Goal: Feedback & Contribution: Contribute content

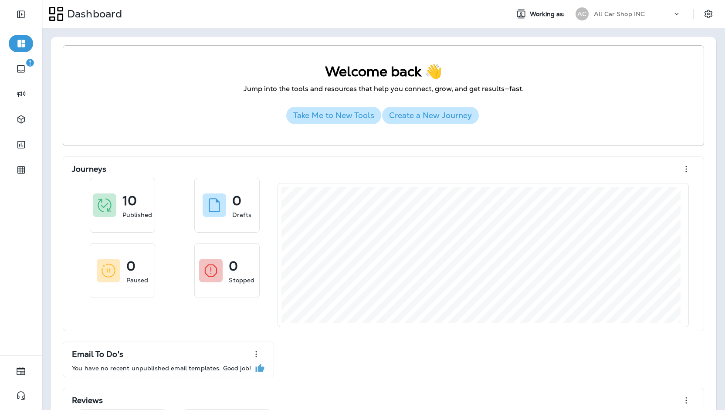
click at [584, 11] on div "AC" at bounding box center [583, 13] width 24 height 13
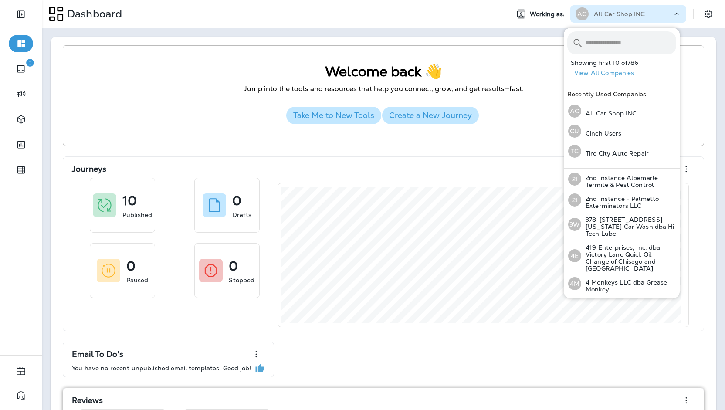
type input "*"
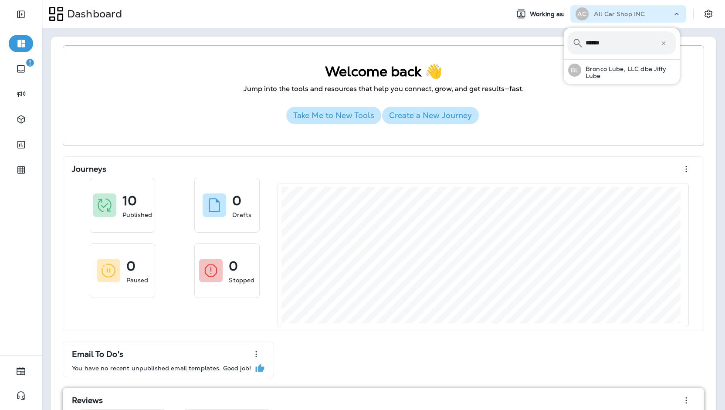
type input "******"
click at [564, 60] on button "BL Bronco Lube, LLC dba Jiffy Lube" at bounding box center [622, 70] width 116 height 21
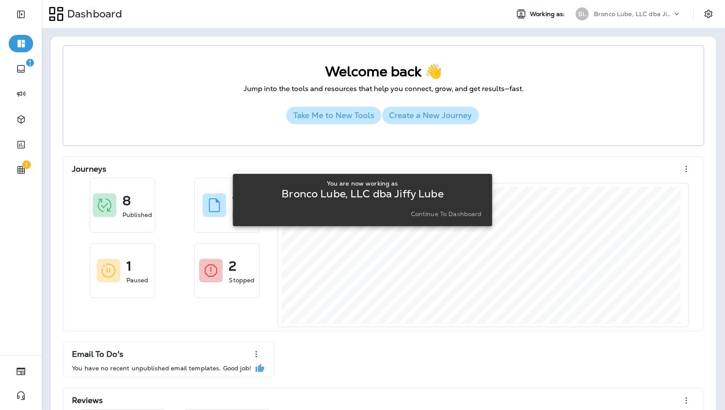
click at [457, 217] on p "Continue to Dashboard" at bounding box center [446, 214] width 71 height 7
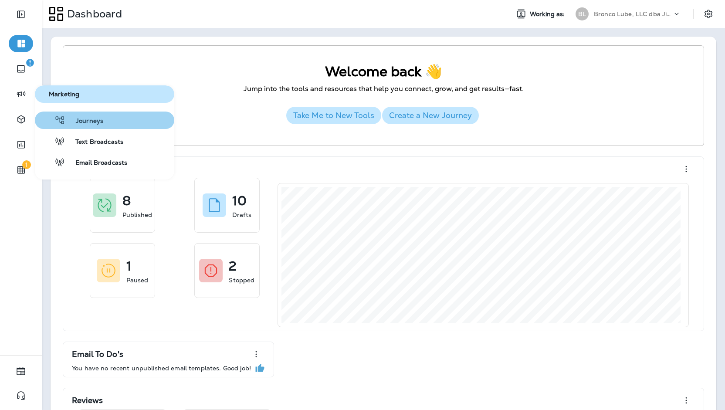
click at [73, 119] on span "Journeys" at bounding box center [84, 121] width 38 height 8
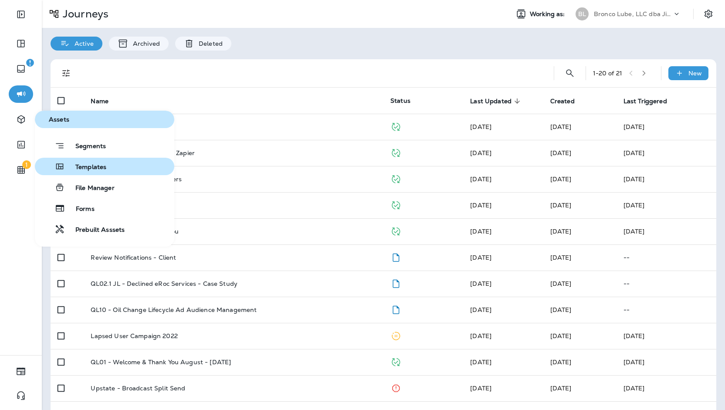
click at [88, 170] on span "Templates" at bounding box center [85, 167] width 41 height 8
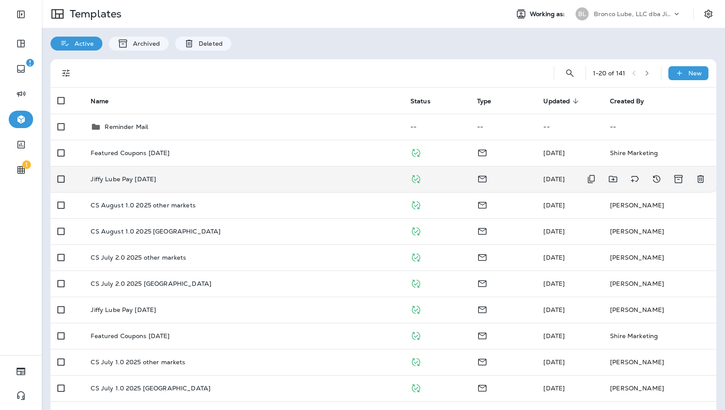
click at [197, 175] on td "Jiffy Lube Pay [DATE]" at bounding box center [244, 179] width 320 height 26
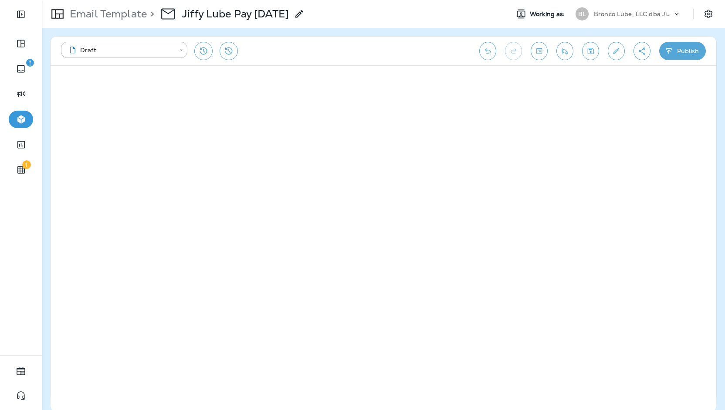
click at [628, 7] on div "Bronco Lube, LLC dba Jiffy Lube" at bounding box center [633, 13] width 78 height 13
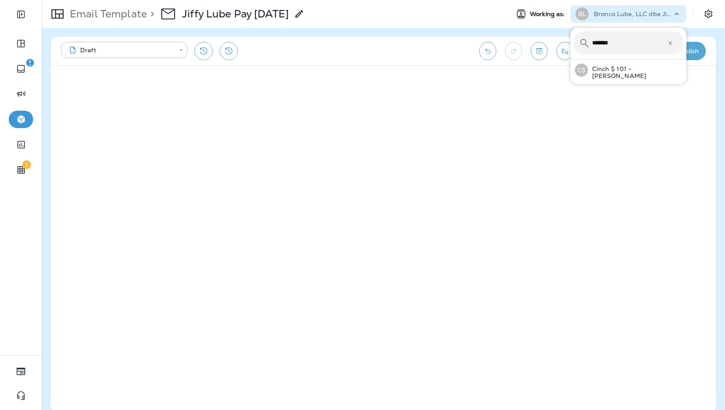
type input "*******"
click at [571, 60] on button "C$ Cinch $ 101 - [PERSON_NAME]" at bounding box center [629, 70] width 116 height 21
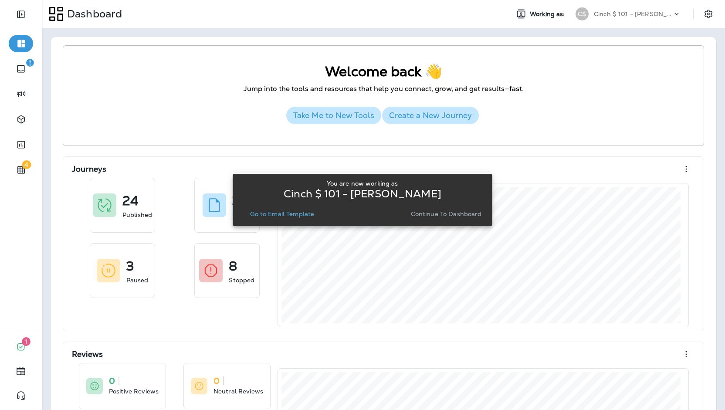
click at [439, 211] on p "Continue to Dashboard" at bounding box center [446, 214] width 71 height 7
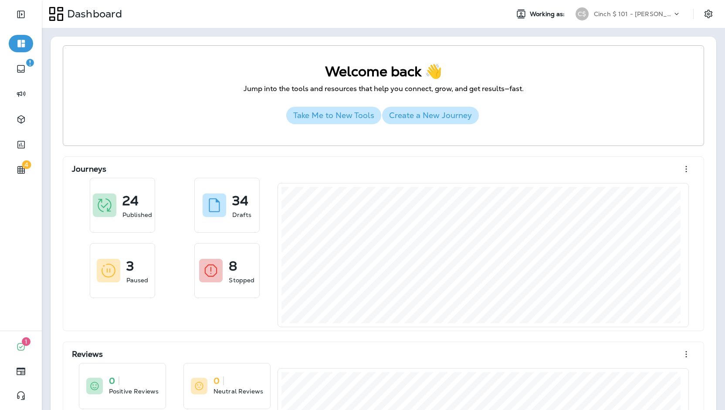
click at [628, 23] on div "Dashboard Working as: C$ Cinch $ 101 - [PERSON_NAME]" at bounding box center [384, 14] width 684 height 28
click at [618, 20] on div "Cinch $ 101 - [PERSON_NAME]" at bounding box center [633, 13] width 78 height 13
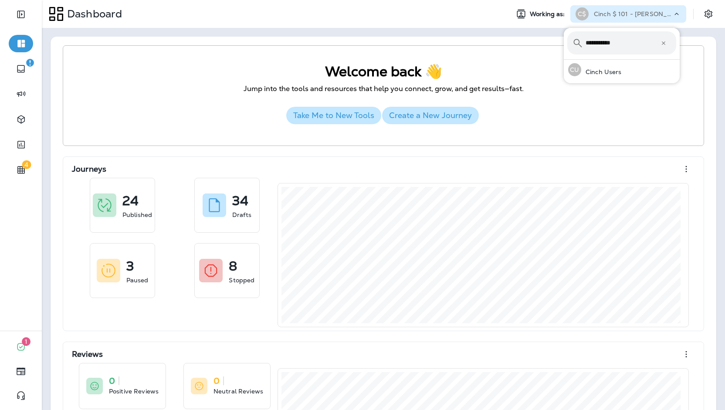
type input "**********"
click at [564, 60] on button "CU Cinch Users" at bounding box center [622, 70] width 116 height 20
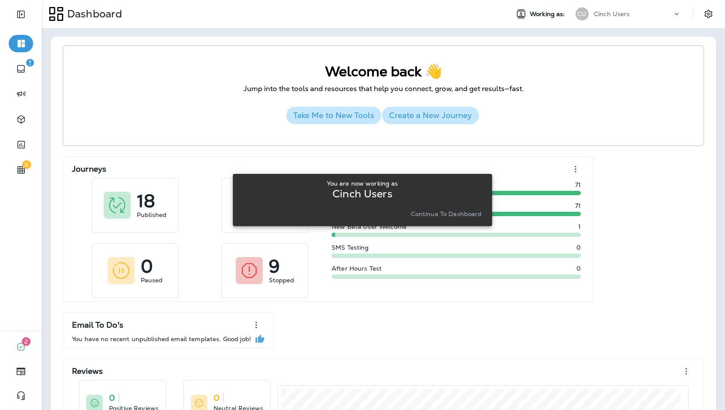
click at [430, 216] on p "Continue to Dashboard" at bounding box center [446, 214] width 71 height 7
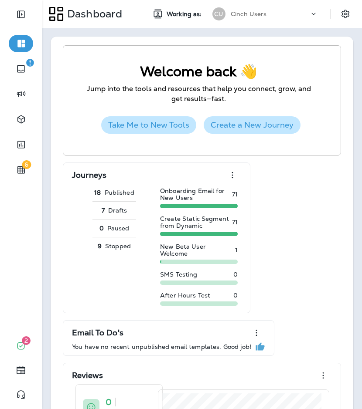
click at [262, 20] on div "Cinch Users" at bounding box center [270, 13] width 78 height 13
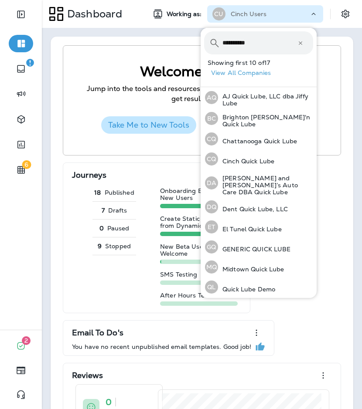
type input "**********"
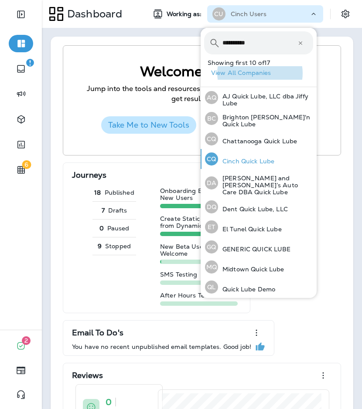
click at [280, 163] on button "CQ Cinch Quick Lube" at bounding box center [259, 159] width 116 height 20
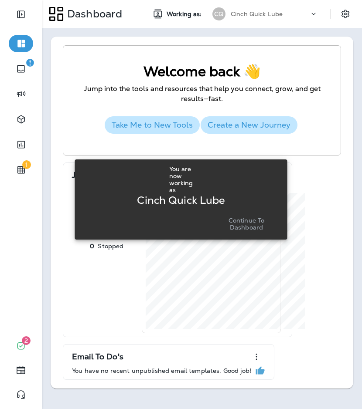
click at [242, 228] on p "Continue to Dashboard" at bounding box center [246, 224] width 61 height 14
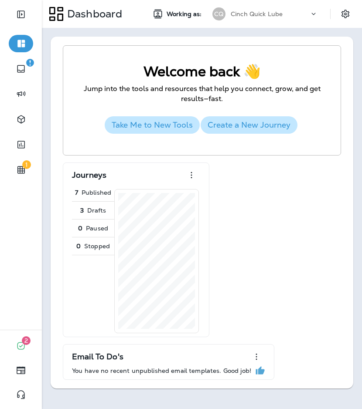
click at [287, 14] on div "Cinch Quick Lube" at bounding box center [270, 13] width 78 height 13
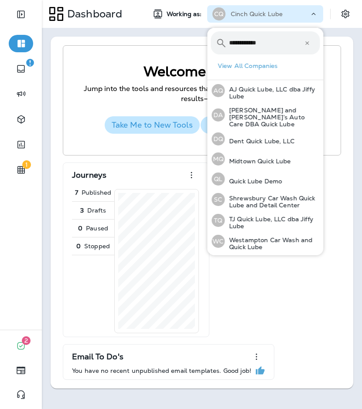
type input "**********"
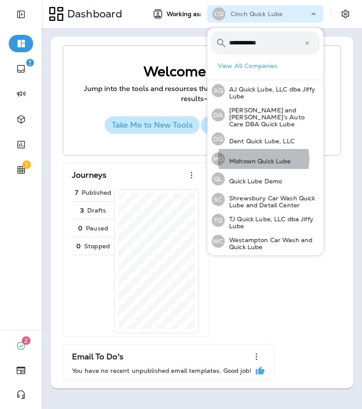
click at [207, 169] on button "QL Quick Lube Demo" at bounding box center [265, 179] width 116 height 20
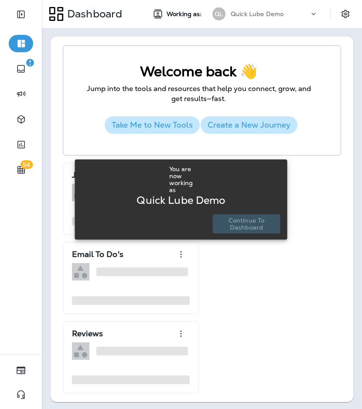
click at [255, 225] on p "Continue to Dashboard" at bounding box center [246, 224] width 61 height 14
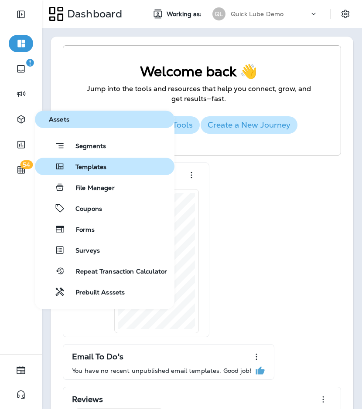
click at [99, 166] on span "Templates" at bounding box center [85, 167] width 41 height 8
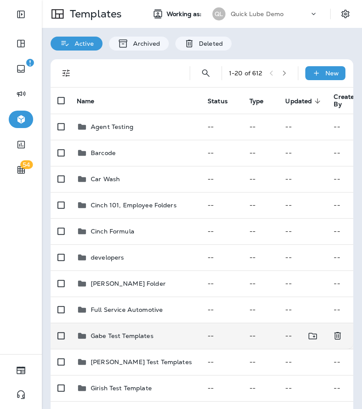
click at [160, 342] on td "Gabe Test Templates" at bounding box center [135, 336] width 131 height 26
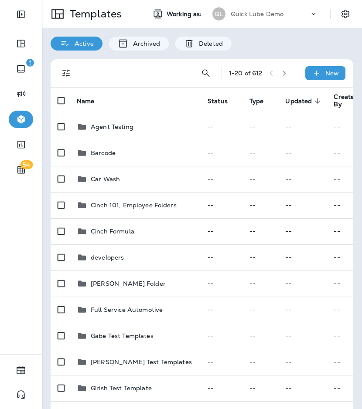
click at [211, 73] on div "1 - 20 of 612 New" at bounding box center [204, 73] width 292 height 28
click at [201, 73] on icon "Search Templates" at bounding box center [206, 73] width 10 height 10
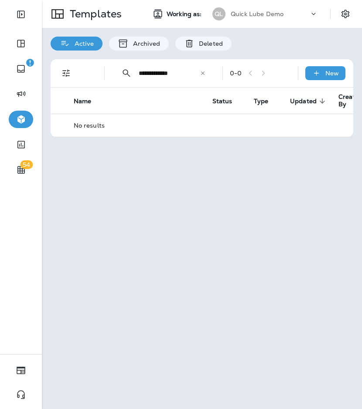
type input "**********"
click at [265, 15] on p "Quick Lube Demo" at bounding box center [257, 13] width 53 height 7
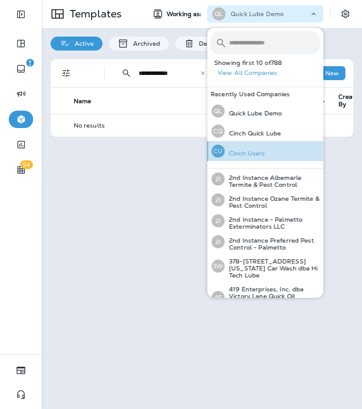
click at [267, 141] on div "CU Cinch Users" at bounding box center [238, 151] width 61 height 20
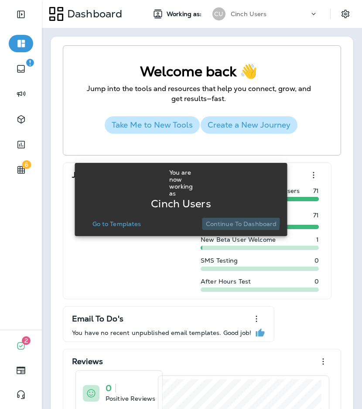
click at [222, 221] on p "Continue to Dashboard" at bounding box center [241, 224] width 71 height 7
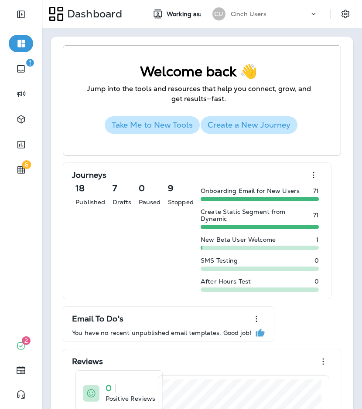
click at [266, 10] on div "Cinch Users" at bounding box center [270, 13] width 78 height 13
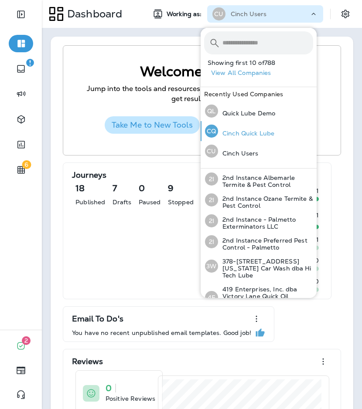
click at [254, 134] on p "Cinch Quick Lube" at bounding box center [246, 133] width 56 height 7
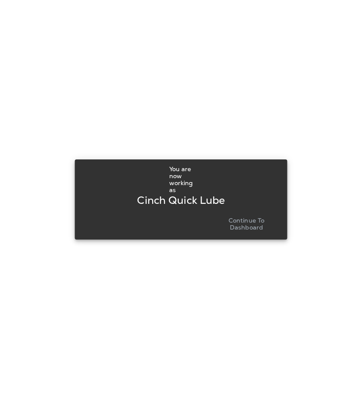
click at [243, 220] on p "Continue to Dashboard" at bounding box center [246, 224] width 61 height 14
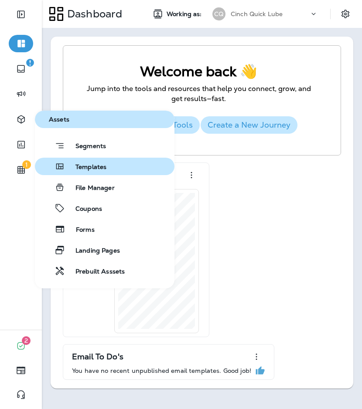
click at [66, 160] on button "Templates" at bounding box center [105, 166] width 140 height 17
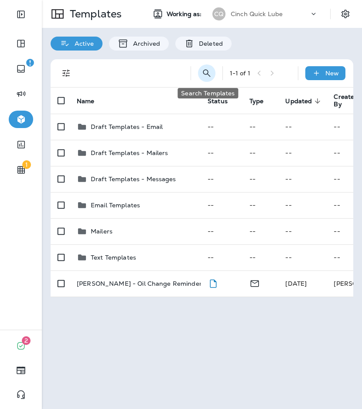
click at [206, 75] on icon "Search Templates" at bounding box center [206, 73] width 10 height 10
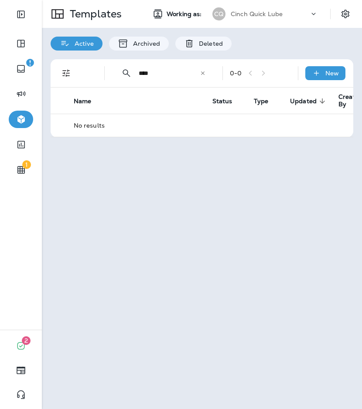
type input "****"
click at [259, 24] on div "Templates Working as: CQ Cinch Quick Lube" at bounding box center [202, 14] width 320 height 28
click at [263, 20] on div "Cinch Quick Lube" at bounding box center [270, 13] width 78 height 13
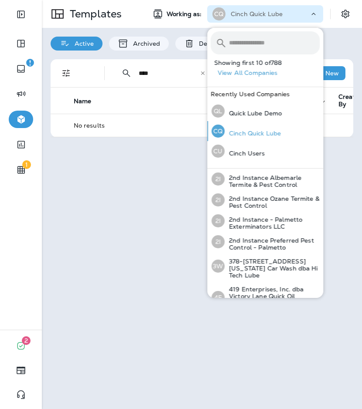
click at [275, 124] on div "CQ Cinch Quick Lube" at bounding box center [246, 131] width 76 height 20
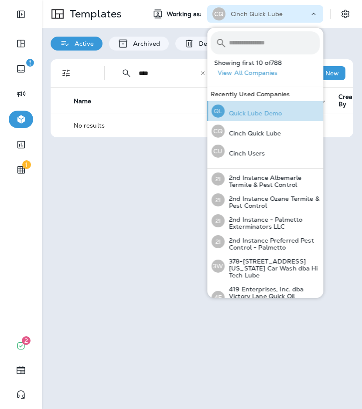
click at [274, 113] on p "Quick Lube Demo" at bounding box center [253, 113] width 57 height 7
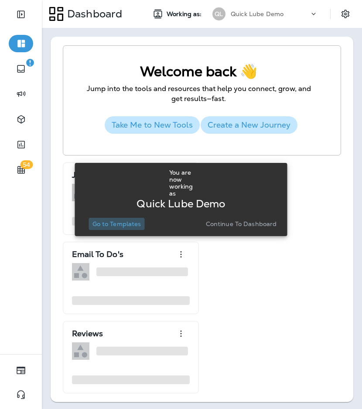
click at [118, 222] on p "Go to Templates" at bounding box center [116, 224] width 49 height 7
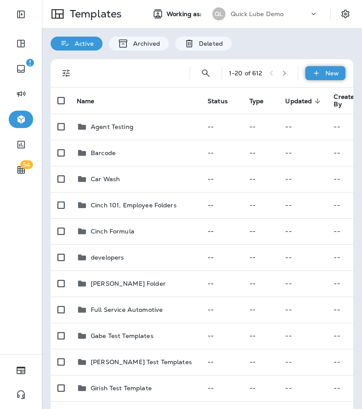
click at [333, 74] on div "New" at bounding box center [325, 73] width 40 height 14
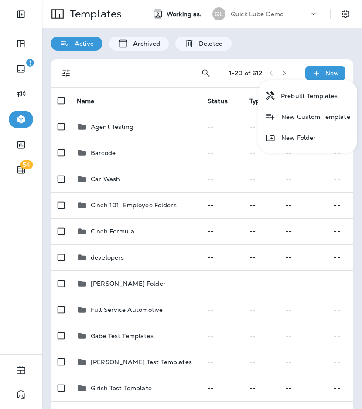
click at [289, 116] on li "New Custom Template" at bounding box center [307, 116] width 99 height 21
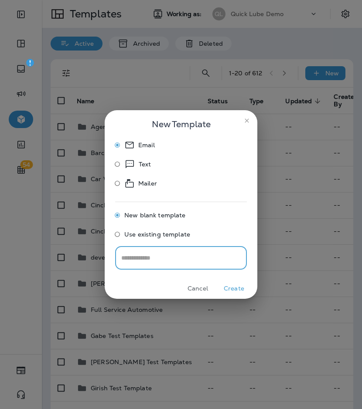
click at [182, 256] on input "text" at bounding box center [181, 258] width 132 height 23
type input "**********"
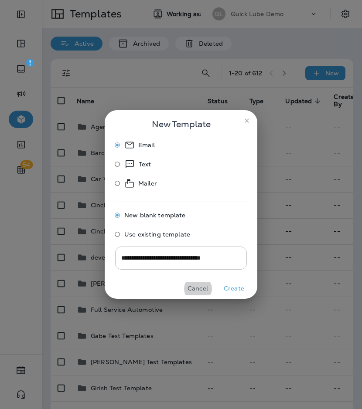
click at [218, 282] on button "Create" at bounding box center [234, 289] width 33 height 14
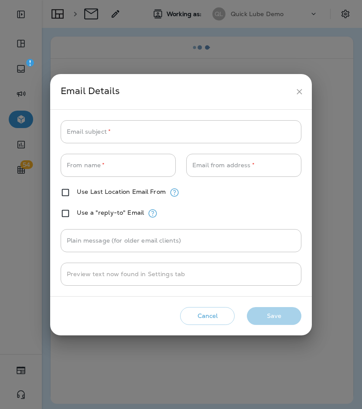
type input "**********"
click at [299, 90] on icon "close" at bounding box center [299, 91] width 9 height 9
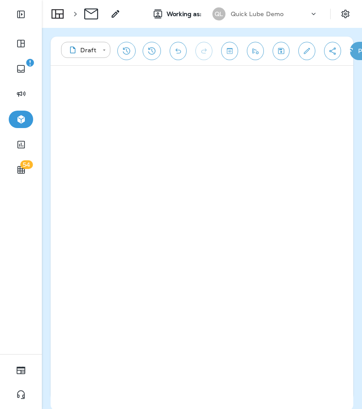
click at [1, 147] on div "54" at bounding box center [21, 97] width 42 height 194
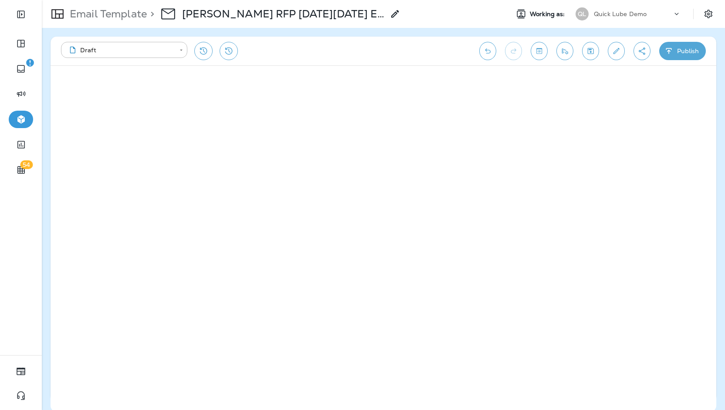
click at [492, 48] on icon "Undo" at bounding box center [488, 51] width 9 height 9
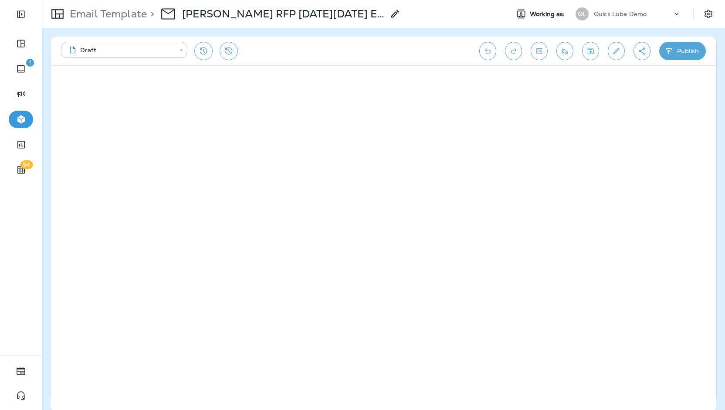
click at [513, 52] on icon "Redo" at bounding box center [514, 50] width 6 height 5
click at [493, 50] on icon "Undo" at bounding box center [488, 51] width 9 height 9
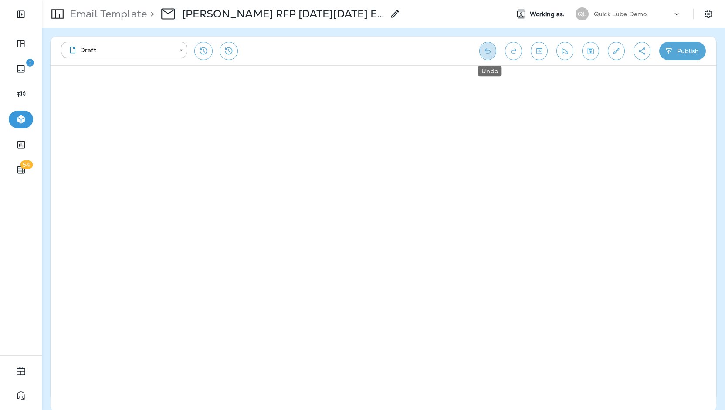
click at [493, 50] on icon "Undo" at bounding box center [488, 51] width 9 height 9
click at [725, 228] on div "**********" at bounding box center [384, 219] width 684 height 382
click at [541, 54] on icon "Toggle preview" at bounding box center [539, 51] width 9 height 9
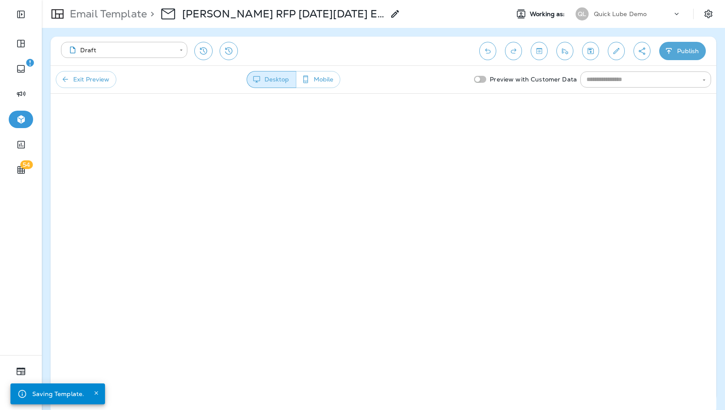
click at [330, 84] on button "Mobile" at bounding box center [318, 79] width 44 height 17
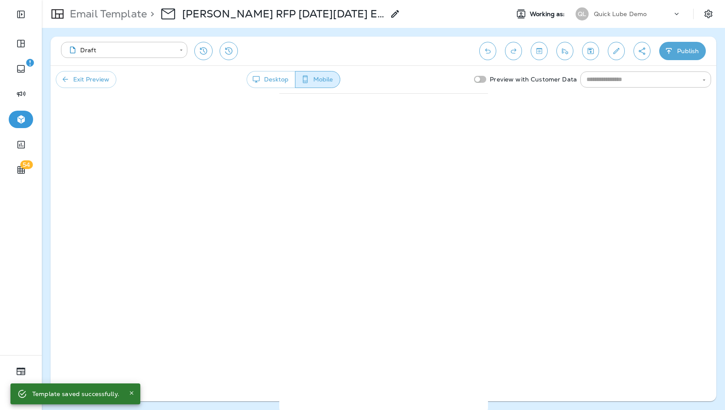
click at [94, 82] on button "Exit Preview" at bounding box center [86, 79] width 61 height 17
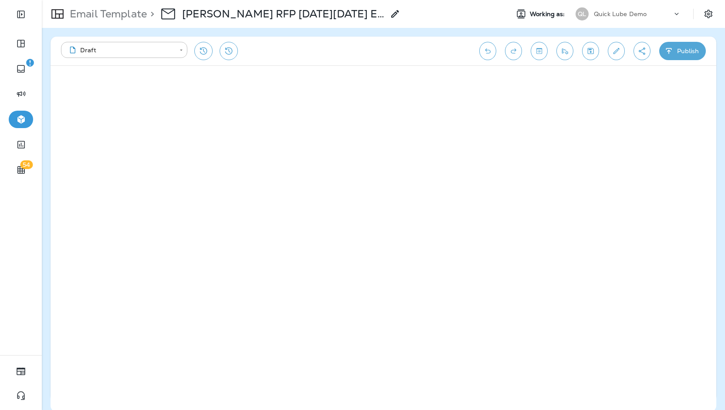
click at [538, 54] on icon "Toggle preview" at bounding box center [540, 51] width 6 height 6
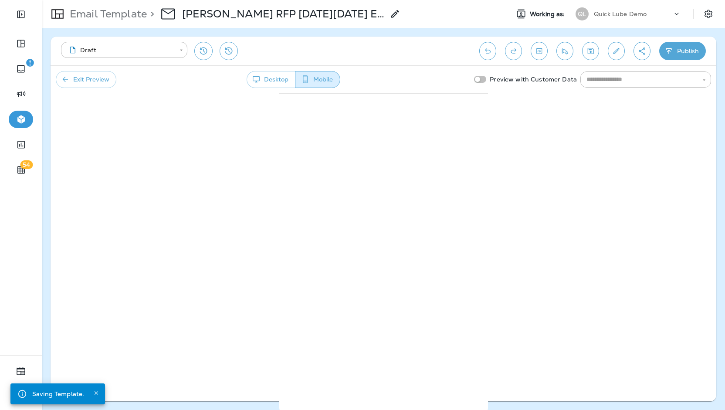
click at [327, 81] on button "Mobile" at bounding box center [317, 79] width 45 height 17
click at [275, 80] on button "Desktop" at bounding box center [271, 79] width 49 height 17
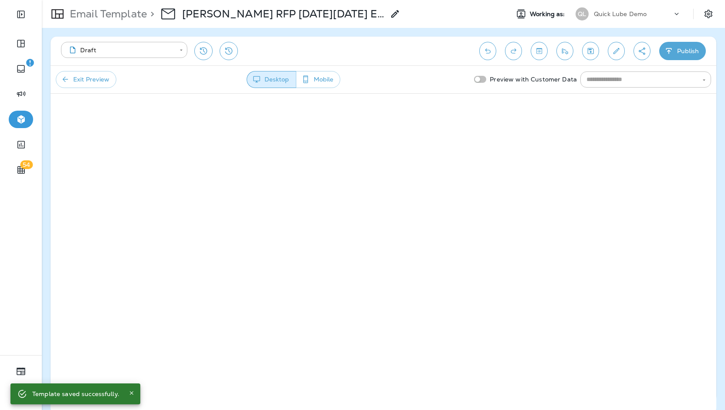
click at [76, 85] on button "Exit Preview" at bounding box center [86, 79] width 61 height 17
click at [533, 52] on button "Toggle preview" at bounding box center [539, 51] width 17 height 18
click at [316, 75] on button "Mobile" at bounding box center [318, 79] width 44 height 17
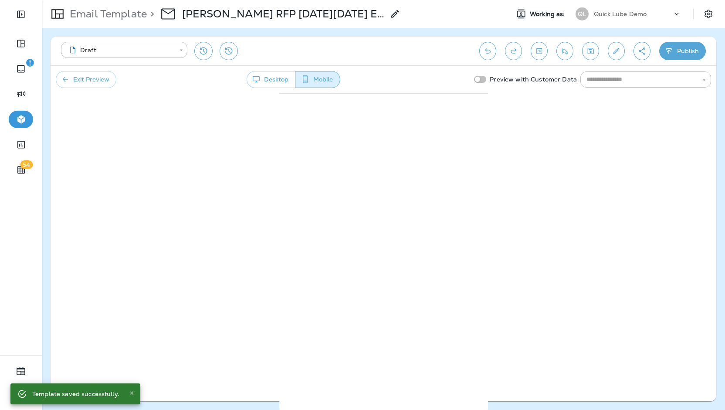
click at [105, 81] on button "Exit Preview" at bounding box center [86, 79] width 61 height 17
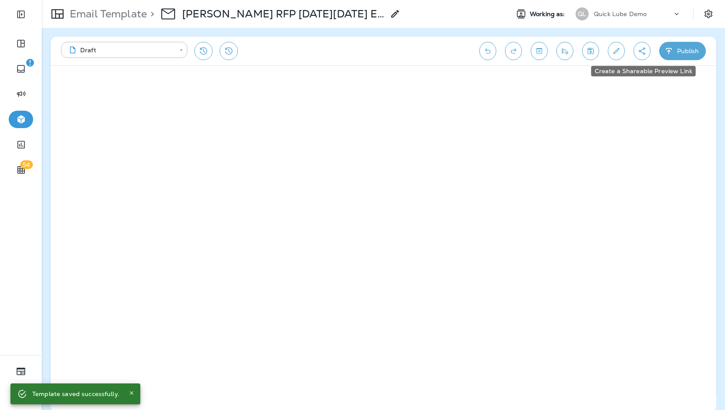
click at [646, 44] on button "Create a Shareable Preview Link" at bounding box center [642, 51] width 17 height 18
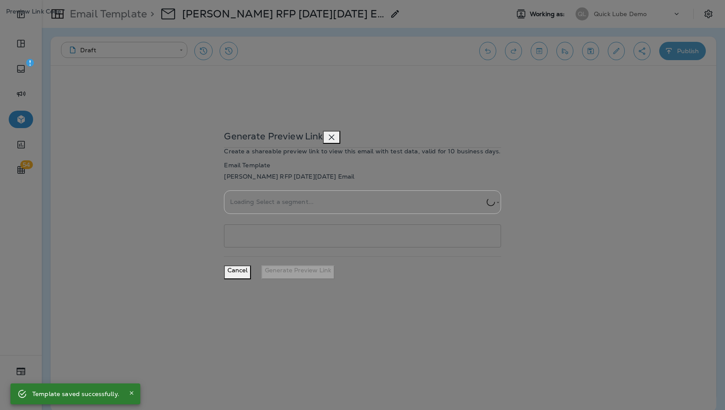
click at [352, 173] on p "[PERSON_NAME] RFP [DATE][DATE] Email" at bounding box center [362, 176] width 277 height 7
click at [335, 135] on icon "close" at bounding box center [332, 138] width 6 height 6
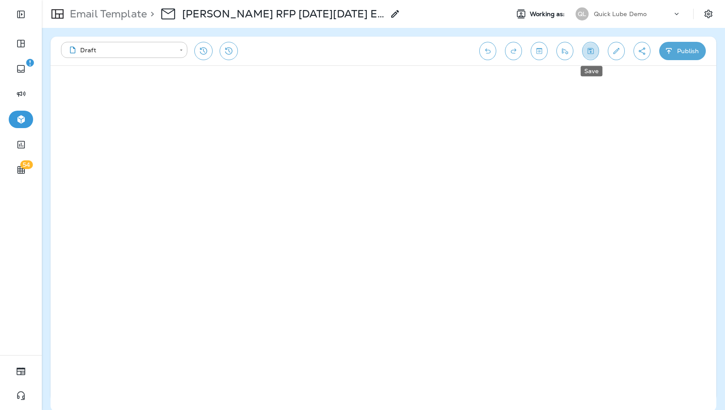
click at [594, 52] on icon "Save" at bounding box center [590, 51] width 9 height 9
click at [624, 51] on button "Edit details" at bounding box center [616, 51] width 17 height 18
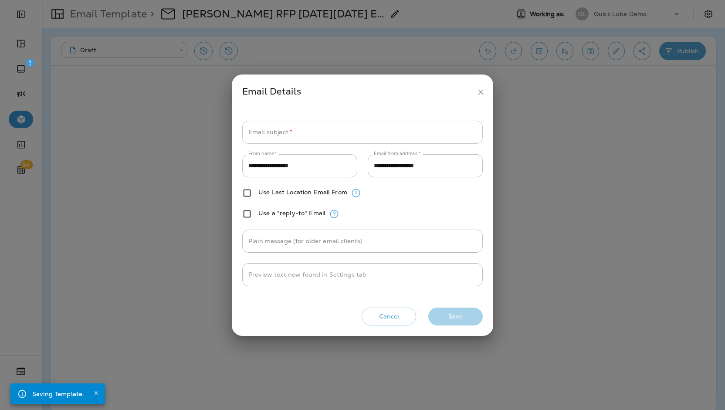
click at [356, 134] on input "Email subject   *" at bounding box center [362, 132] width 241 height 23
click at [409, 169] on input "**********" at bounding box center [425, 165] width 115 height 23
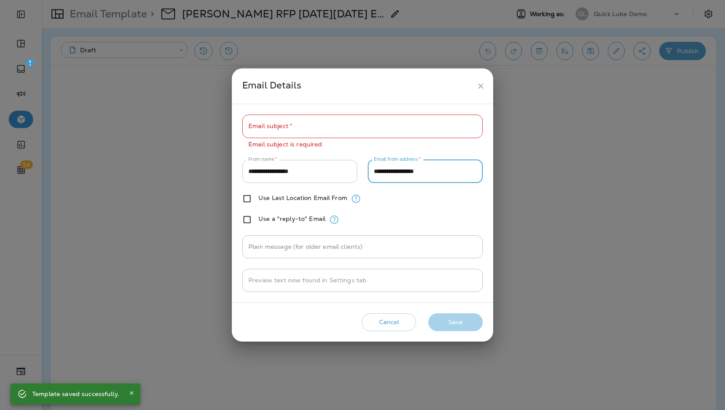
click at [285, 164] on input "**********" at bounding box center [299, 171] width 115 height 23
type input "*"
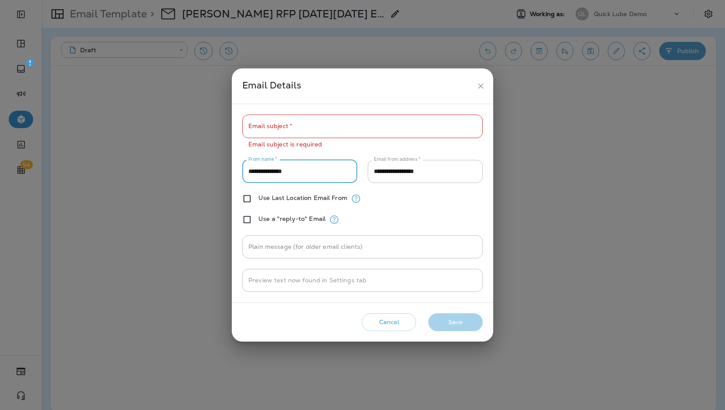
type input "**********"
click at [279, 132] on input "Email subject   *" at bounding box center [362, 126] width 241 height 23
click at [371, 133] on input "Email subject   *" at bounding box center [362, 126] width 241 height 23
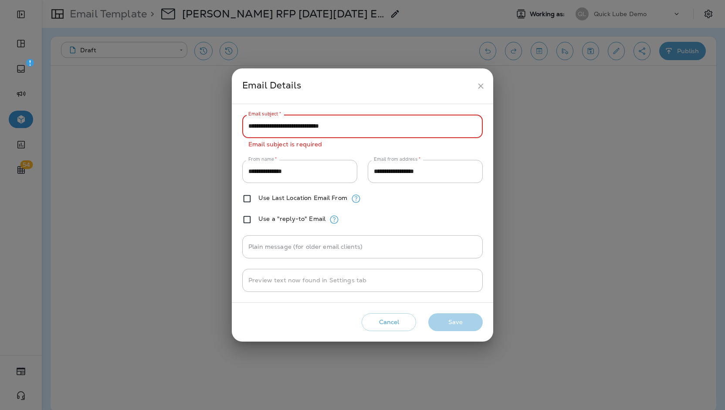
type input "**********"
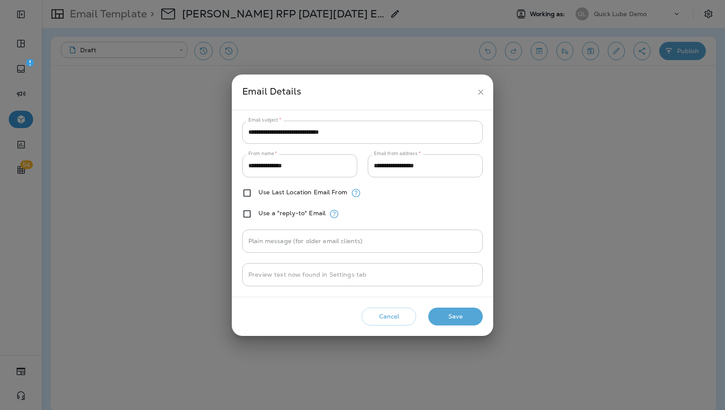
click at [461, 318] on button "Save" at bounding box center [456, 317] width 54 height 18
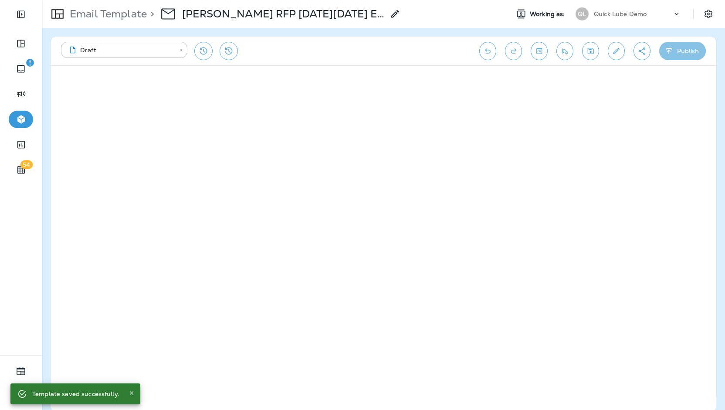
click at [675, 49] on button "Publish" at bounding box center [683, 51] width 47 height 18
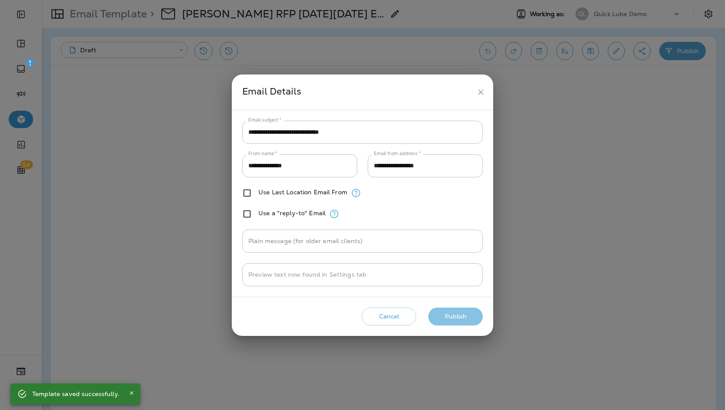
click at [458, 313] on button "Publish" at bounding box center [456, 317] width 54 height 18
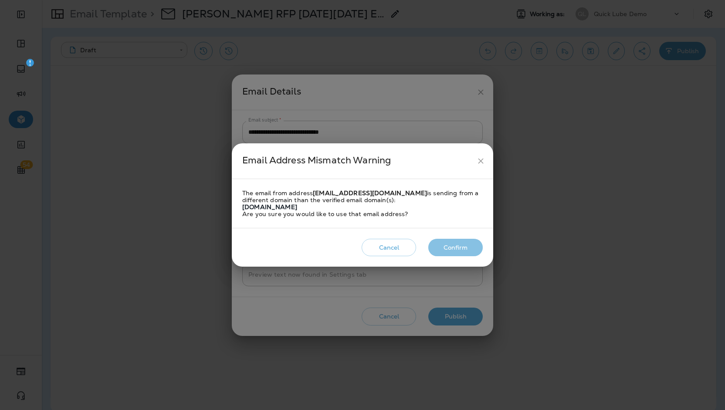
click at [455, 253] on button "Confirm" at bounding box center [456, 248] width 54 height 18
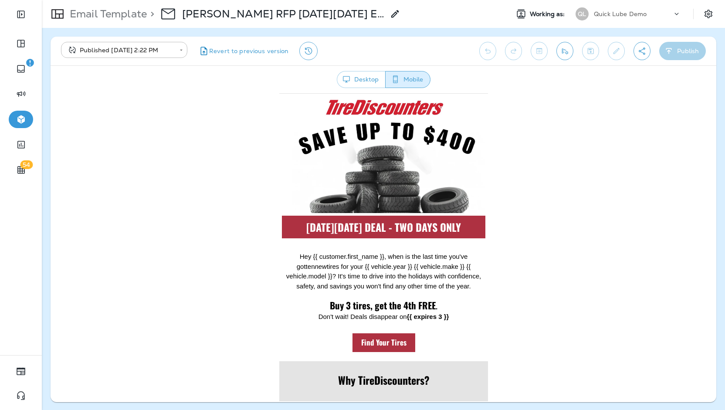
click at [356, 75] on button "Desktop" at bounding box center [361, 79] width 49 height 17
